Goal: Complete application form: Complete application form

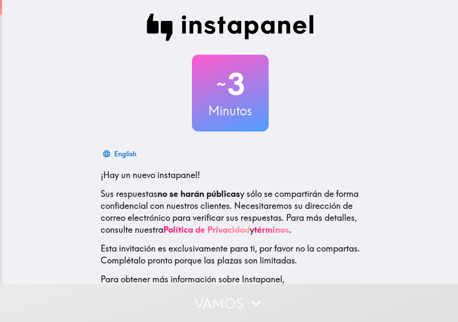
click at [388, 193] on div "~ 3 Minutos English ¡Hay un nuevo instapanel! Sus respuestas no se harán públic…" at bounding box center [230, 167] width 456 height 334
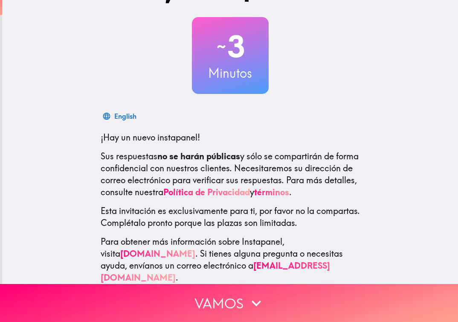
scroll to position [38, 0]
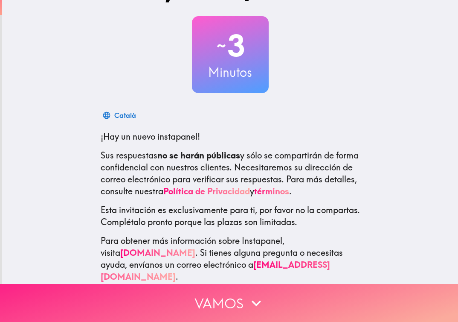
click at [218, 294] on button "Vamos" at bounding box center [229, 303] width 458 height 38
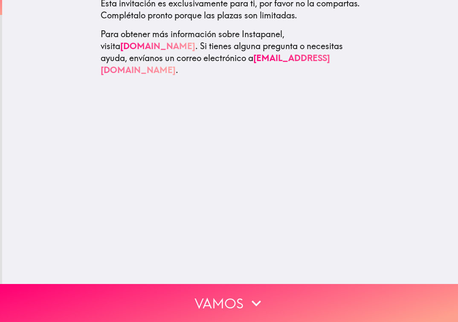
scroll to position [0, 0]
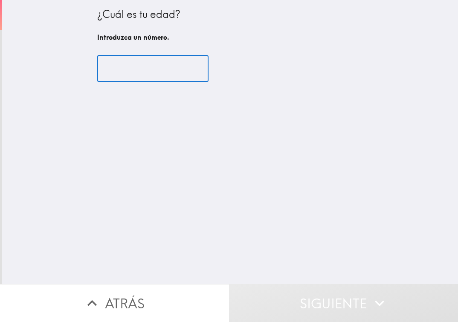
click at [164, 62] on input "number" at bounding box center [152, 68] width 111 height 26
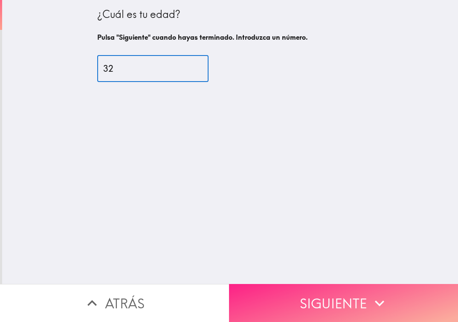
type input "32"
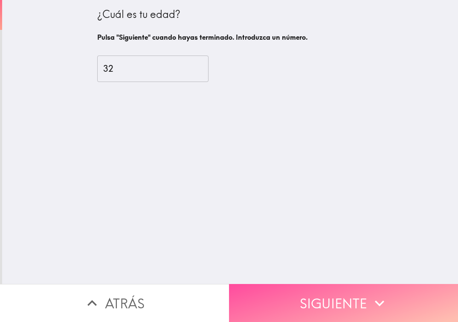
drag, startPoint x: 287, startPoint y: 293, endPoint x: 290, endPoint y: 284, distance: 9.7
click at [288, 293] on button "Siguiente" at bounding box center [343, 303] width 229 height 38
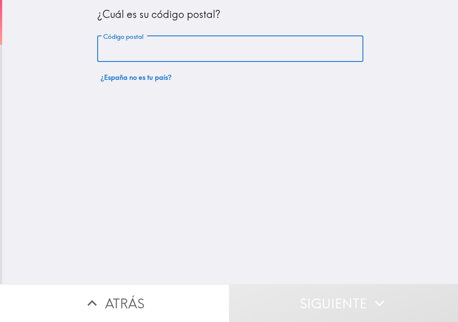
click at [127, 51] on input "Código postal" at bounding box center [230, 49] width 266 height 26
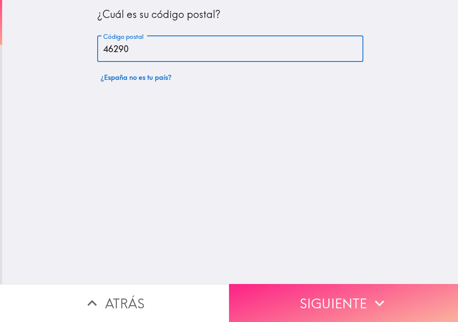
type input "46290"
click at [341, 296] on button "Siguiente" at bounding box center [343, 303] width 229 height 38
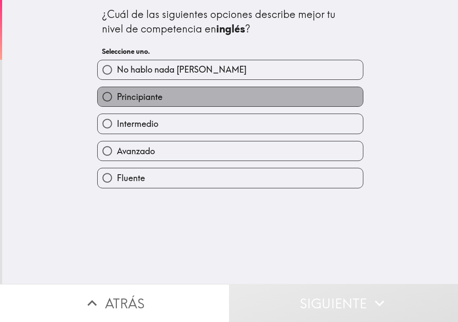
click at [166, 97] on label "Principiante" at bounding box center [230, 96] width 265 height 19
click at [117, 97] on input "Principiante" at bounding box center [107, 96] width 19 height 19
radio input "true"
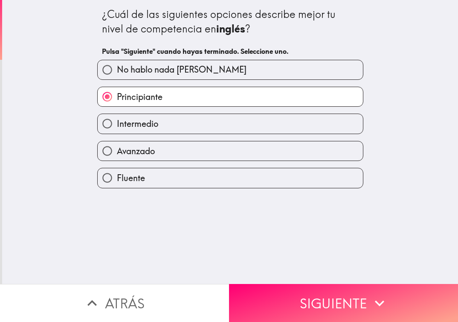
click at [177, 126] on label "Intermedio" at bounding box center [230, 123] width 265 height 19
click at [117, 126] on input "Intermedio" at bounding box center [107, 123] width 19 height 19
radio input "true"
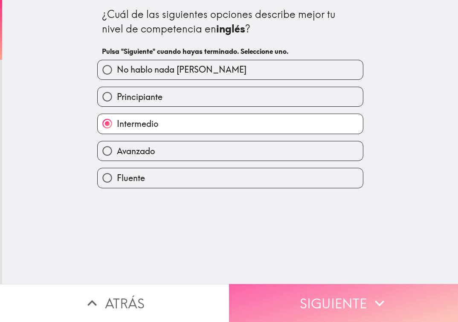
click at [317, 294] on button "Siguiente" at bounding box center [343, 303] width 229 height 38
